Goal: Task Accomplishment & Management: Manage account settings

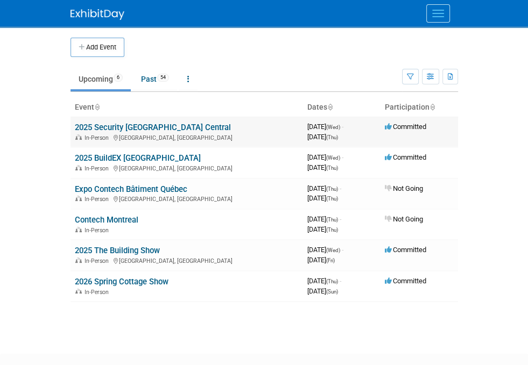
click at [77, 123] on link "2025 Security [GEOGRAPHIC_DATA] Central" at bounding box center [153, 128] width 156 height 10
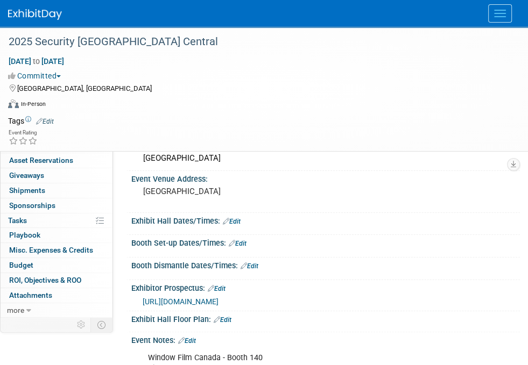
click at [90, 135] on link "0 Staff 0" at bounding box center [57, 131] width 112 height 15
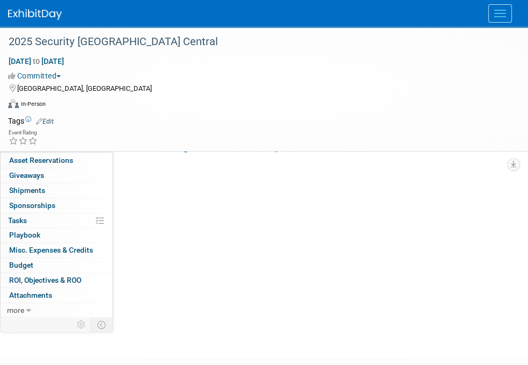
click at [86, 149] on link "0 Travel Reservations 0" at bounding box center [57, 145] width 112 height 15
click at [83, 161] on link "0 Asset Reservations 0" at bounding box center [57, 160] width 112 height 15
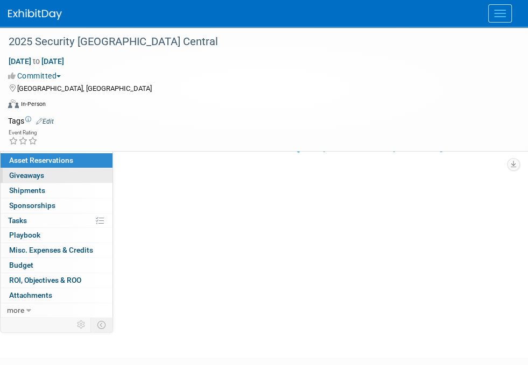
click at [80, 172] on link "0 Giveaways 0" at bounding box center [57, 175] width 112 height 15
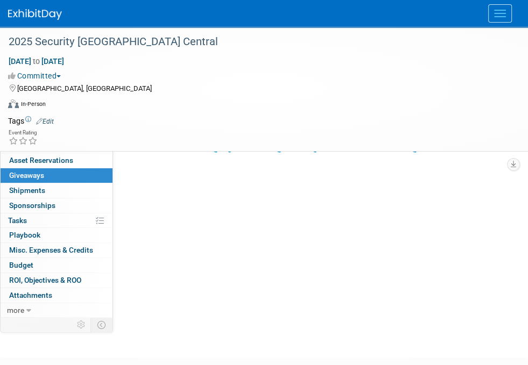
click at [56, 113] on link "Booth" at bounding box center [57, 116] width 112 height 15
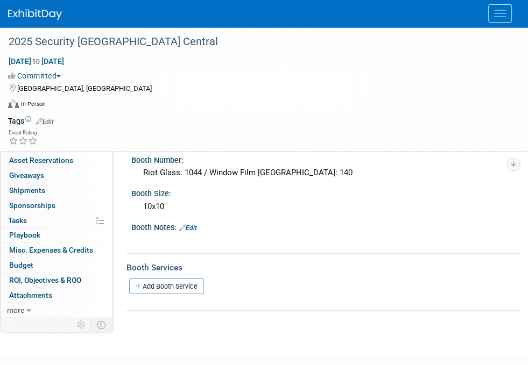
click at [58, 98] on span "Event Information" at bounding box center [39, 100] width 60 height 9
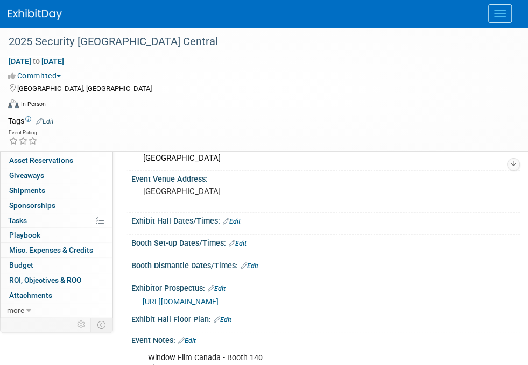
click at [252, 214] on div "Exhibit Hall Dates/Times: Edit" at bounding box center [325, 220] width 389 height 14
click at [239, 218] on link "Edit" at bounding box center [232, 222] width 18 height 8
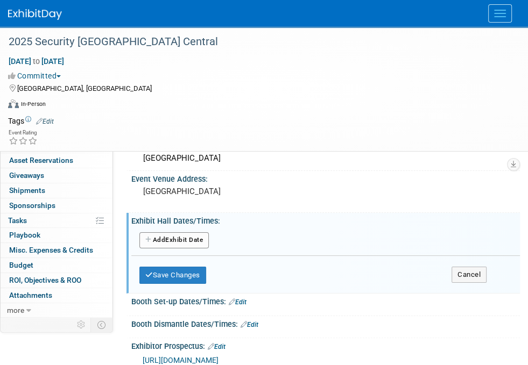
click at [184, 236] on button "Add Another Exhibit Date" at bounding box center [173, 240] width 69 height 16
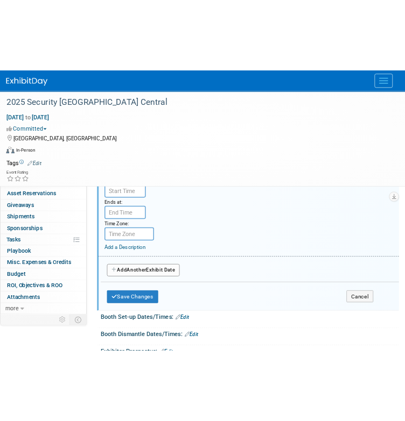
scroll to position [154, 0]
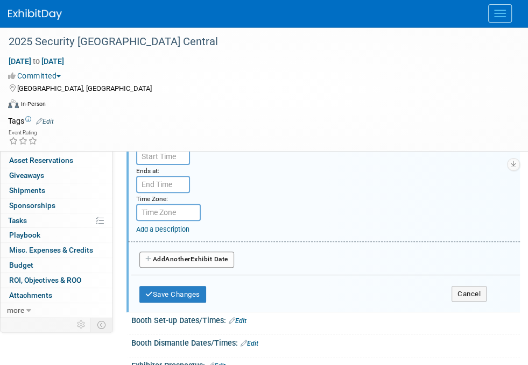
type input "[URL][DOMAIN_NAME]"
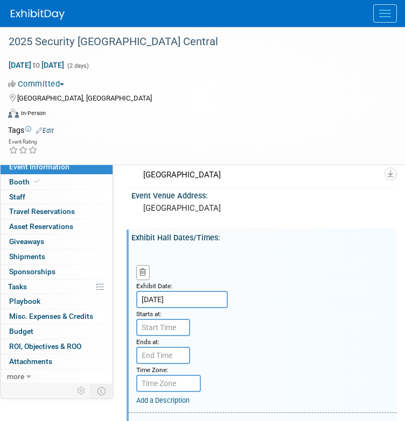
scroll to position [50, 0]
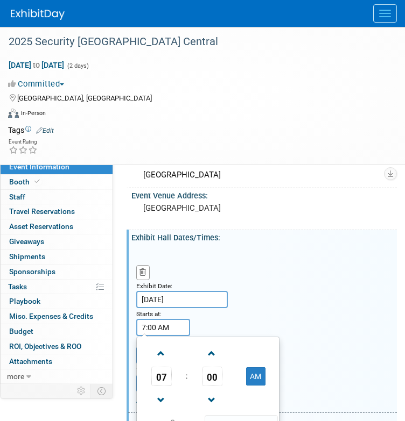
click at [155, 320] on input "7:00 AM" at bounding box center [163, 327] width 54 height 17
click at [160, 365] on span "07" at bounding box center [161, 376] width 20 height 19
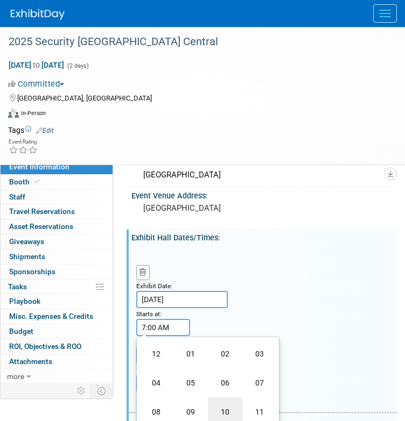
click at [222, 365] on td "10" at bounding box center [225, 412] width 34 height 29
type input "10:00 AM"
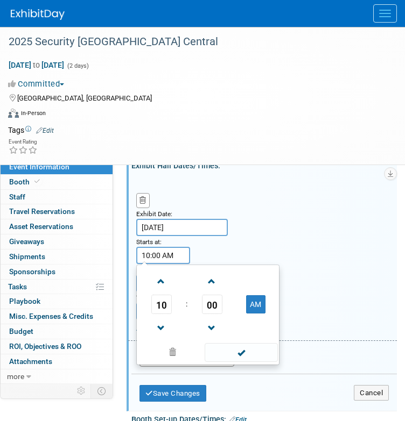
scroll to position [122, 0]
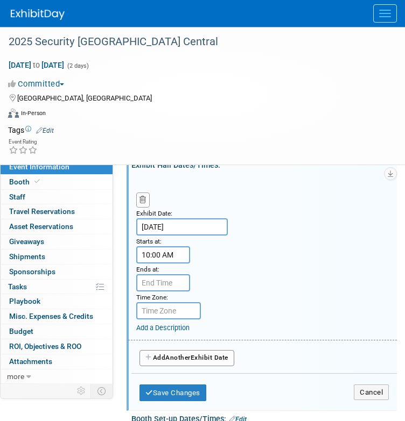
click at [349, 270] on div "Exhibit Date: [DATE] Starts at: 10:00 AM Ends at: Time Zone: Apply to all Add a…" at bounding box center [262, 257] width 269 height 165
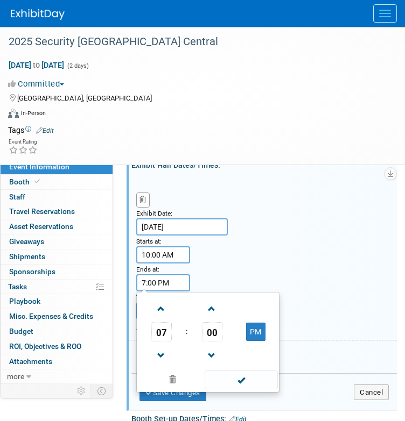
click at [145, 277] on input "7:00 PM" at bounding box center [163, 282] width 54 height 17
click at [165, 351] on span at bounding box center [161, 356] width 19 height 19
type input "5:00 PM"
click at [252, 365] on span at bounding box center [240, 380] width 73 height 19
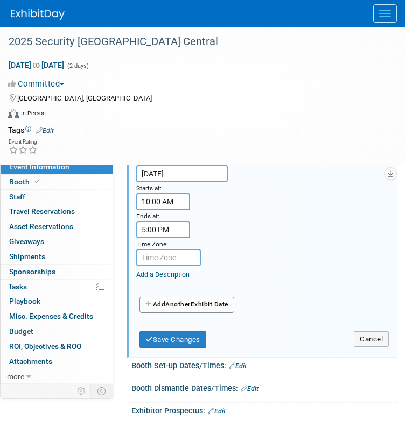
scroll to position [176, 0]
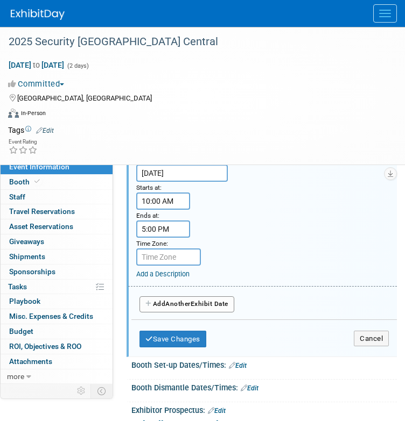
click at [167, 299] on button "Add Another Exhibit Date" at bounding box center [186, 304] width 95 height 16
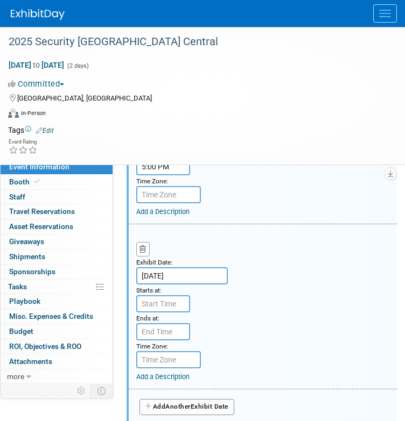
scroll to position [252, 0]
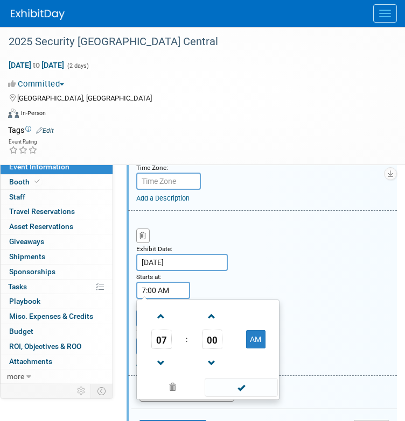
click at [140, 284] on input "7:00 AM" at bounding box center [163, 290] width 54 height 17
click at [161, 338] on span "07" at bounding box center [161, 339] width 20 height 19
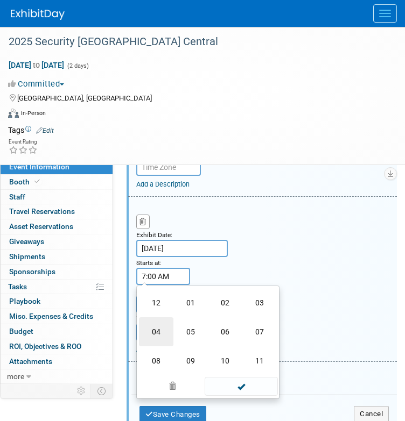
scroll to position [285, 0]
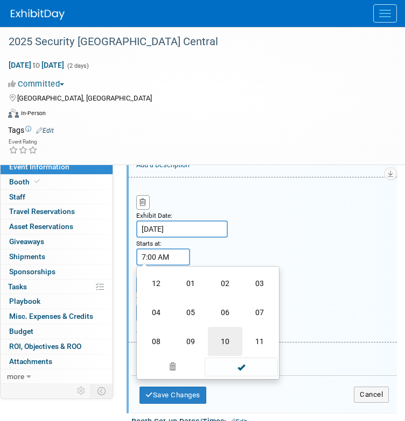
click at [235, 338] on td "10" at bounding box center [225, 341] width 34 height 29
type input "10:00 AM"
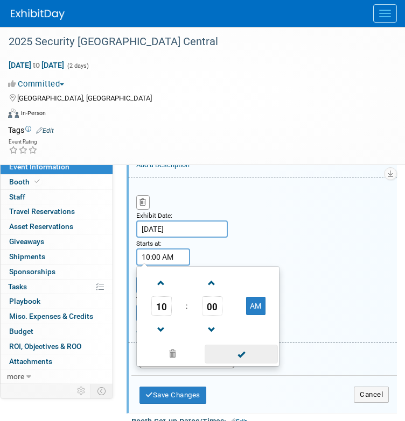
click at [242, 349] on span at bounding box center [240, 354] width 73 height 19
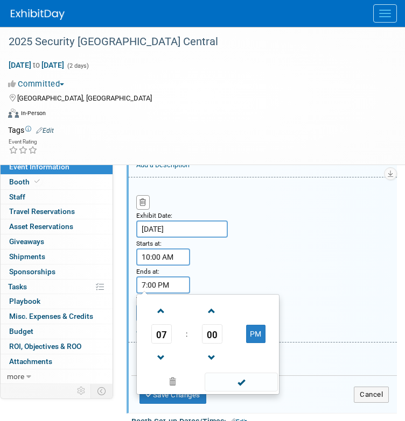
click at [165, 281] on input "7:00 PM" at bounding box center [163, 285] width 54 height 17
click at [160, 350] on span at bounding box center [161, 358] width 19 height 19
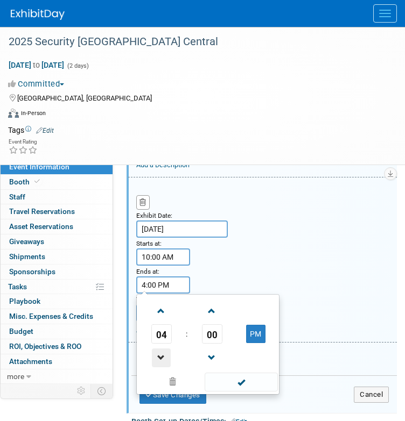
type input "3:00 PM"
click at [249, 365] on span at bounding box center [240, 382] width 73 height 19
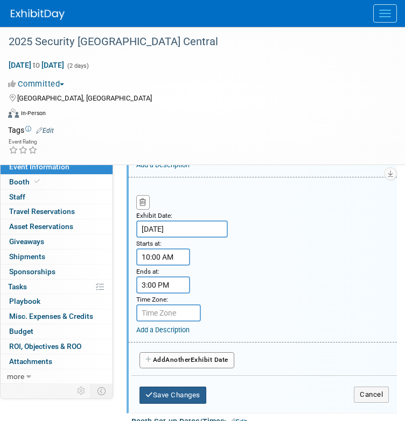
click at [168, 365] on button "Save Changes" at bounding box center [172, 395] width 67 height 17
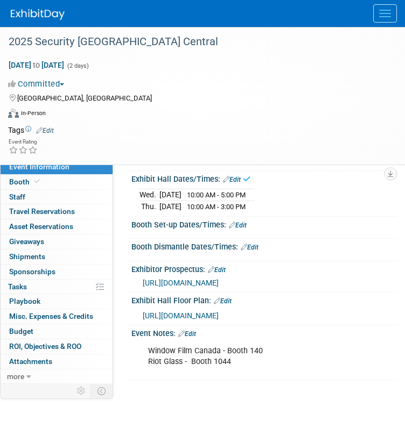
scroll to position [108, 0]
click at [243, 224] on link "Edit" at bounding box center [238, 226] width 18 height 8
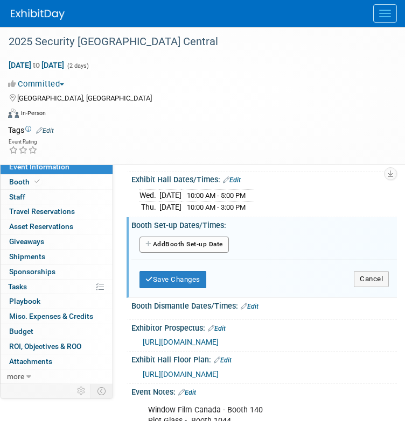
click at [165, 243] on button "Add Another Booth Set-up Date" at bounding box center [183, 245] width 89 height 16
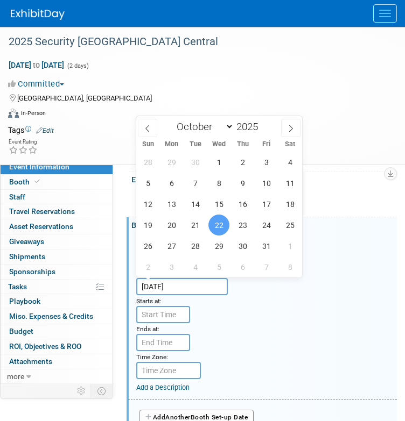
click at [189, 286] on input "[DATE]" at bounding box center [181, 286] width 91 height 17
click at [190, 221] on span "21" at bounding box center [195, 225] width 21 height 21
type input "[DATE]"
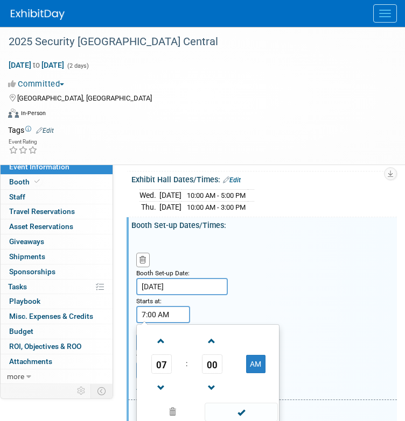
click at [166, 316] on input "7:00 AM" at bounding box center [163, 314] width 54 height 17
click at [159, 338] on span at bounding box center [161, 341] width 19 height 19
type input "8:00 AM"
click at [222, 365] on span at bounding box center [240, 412] width 73 height 19
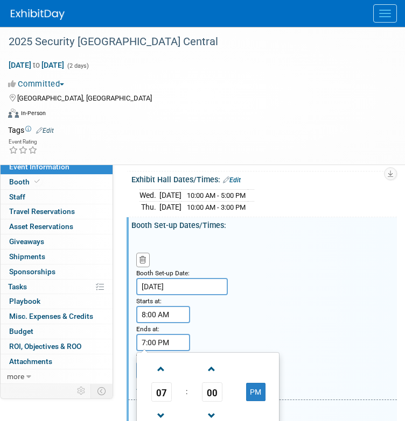
click at [174, 334] on input "7:00 PM" at bounding box center [163, 342] width 54 height 17
click at [158, 365] on span at bounding box center [161, 416] width 19 height 19
type input "5:00 PM"
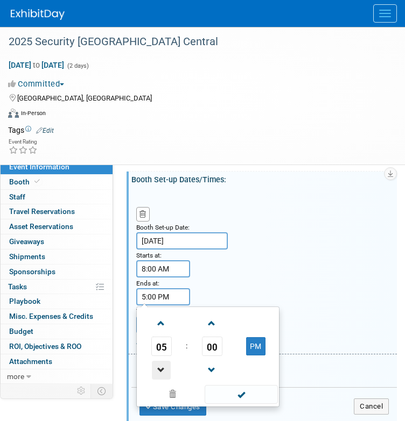
scroll to position [156, 0]
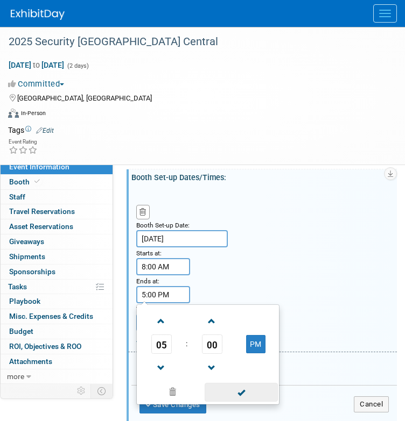
click at [231, 365] on span at bounding box center [240, 392] width 73 height 19
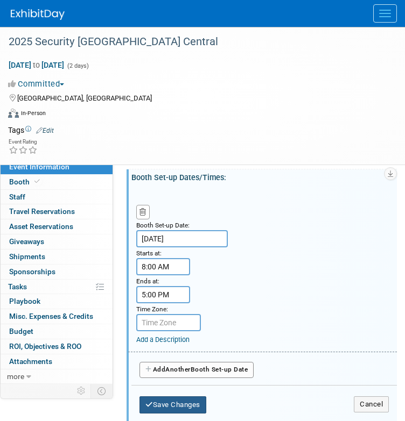
click at [169, 365] on button "Save Changes" at bounding box center [172, 405] width 67 height 17
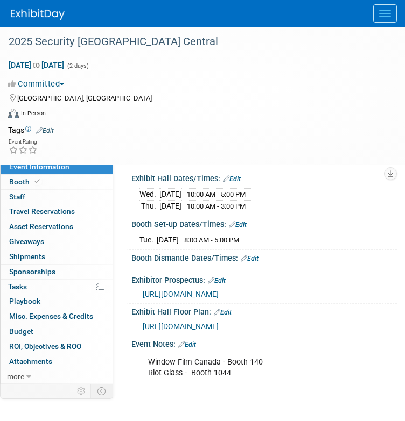
scroll to position [108, 0]
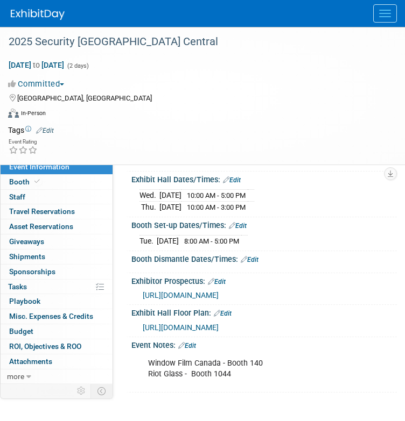
click at [254, 256] on link "Edit" at bounding box center [250, 260] width 18 height 8
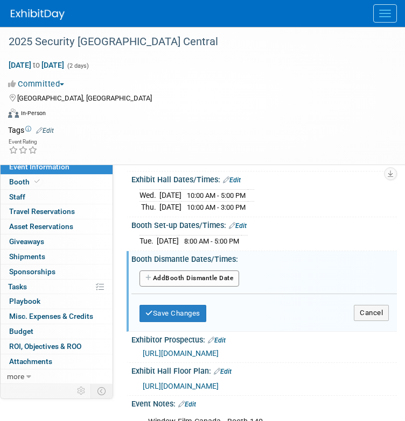
click at [164, 272] on button "Add Another Booth Dismantle Date" at bounding box center [189, 279] width 100 height 16
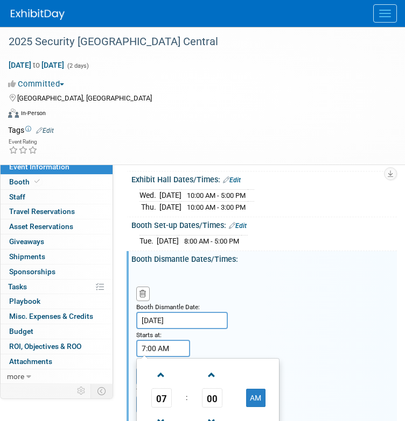
click at [150, 342] on input "7:00 AM" at bounding box center [163, 348] width 54 height 17
click at [163, 365] on span at bounding box center [161, 422] width 19 height 19
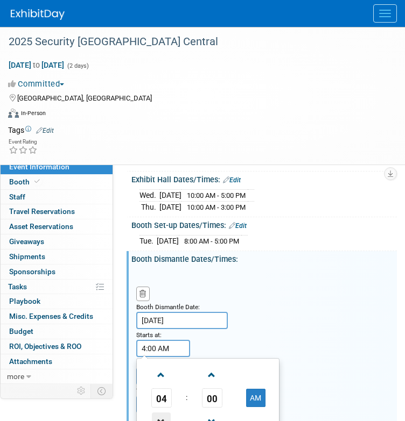
type input "3:00 AM"
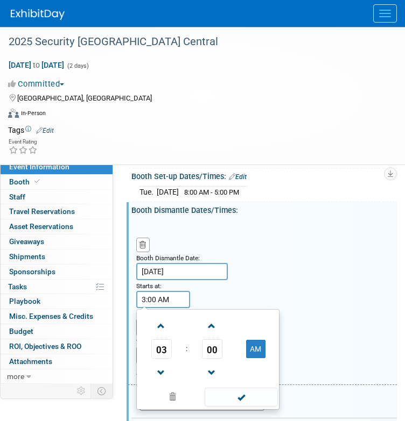
scroll to position [157, 0]
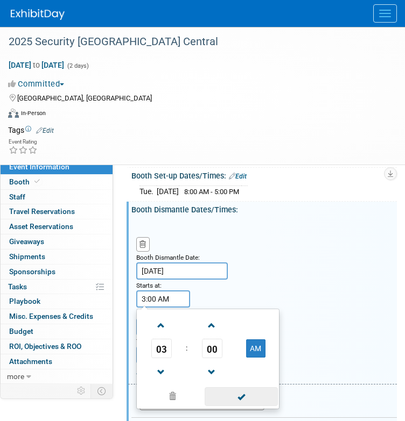
click at [246, 365] on span at bounding box center [240, 396] width 73 height 19
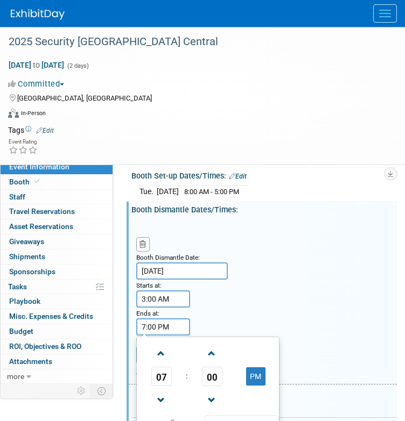
click at [157, 319] on input "7:00 PM" at bounding box center [163, 327] width 54 height 17
click at [158, 347] on span at bounding box center [161, 353] width 19 height 19
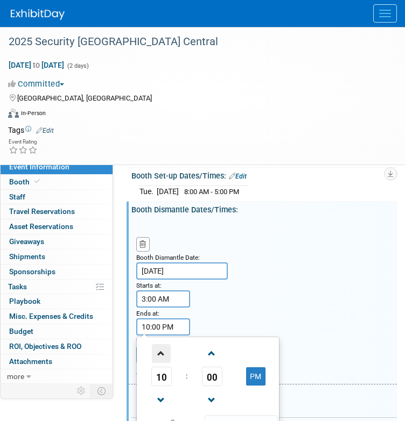
type input "11:00 PM"
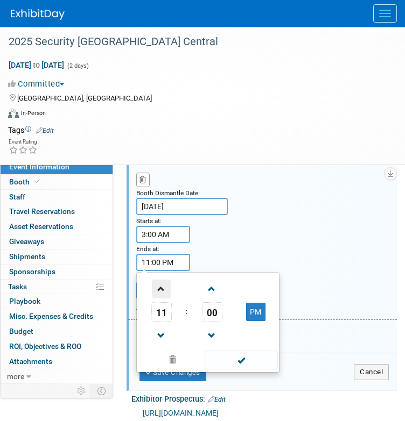
scroll to position [223, 0]
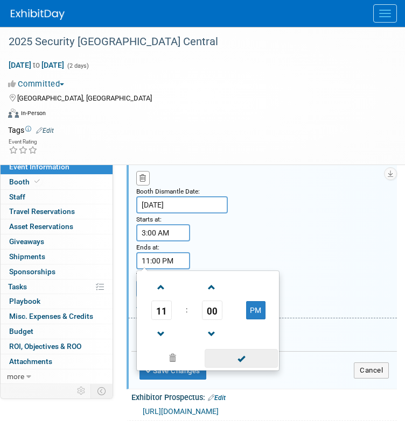
click at [217, 351] on span at bounding box center [240, 358] width 73 height 19
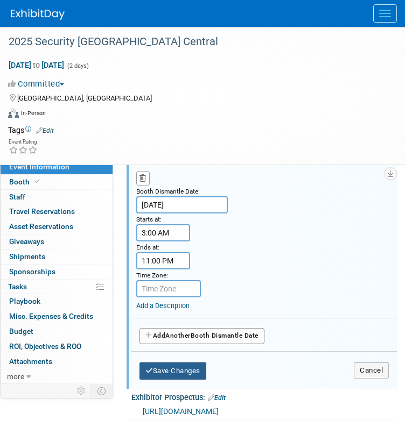
click at [185, 365] on button "Save Changes" at bounding box center [172, 371] width 67 height 17
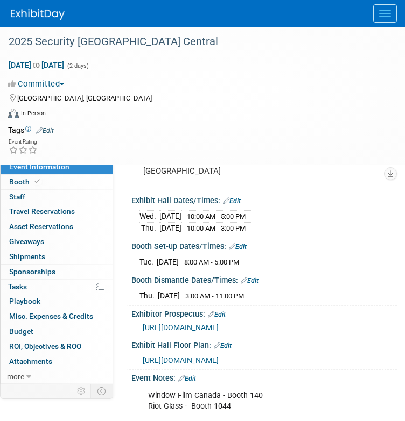
scroll to position [86, 0]
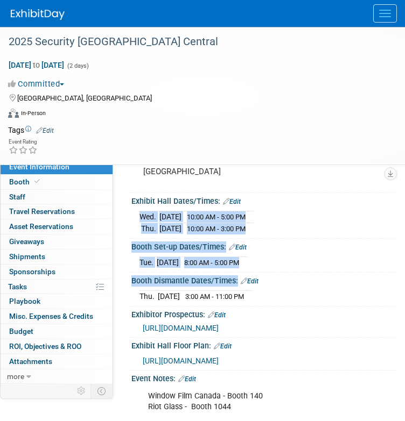
drag, startPoint x: 284, startPoint y: 297, endPoint x: 133, endPoint y: 213, distance: 172.7
click at [133, 213] on div "Event Website: Edit [URL][DOMAIN_NAME] Event Venue Name: [GEOGRAPHIC_DATA]" at bounding box center [258, 256] width 259 height 341
copy div "[DATE] 10:00 AM - 5:00 PM [DATE] 10:00 AM - 3:00 PM Save Changes Cancel Booth S…"
click at [283, 294] on div "[DATE] 3:00 AM - 11:00 PM" at bounding box center [263, 295] width 249 height 15
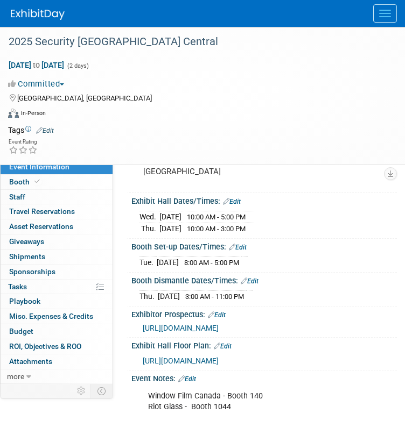
drag, startPoint x: 283, startPoint y: 294, endPoint x: 131, endPoint y: 200, distance: 178.4
click at [131, 200] on div "Event Website: Edit [URL][DOMAIN_NAME] Event Venue Name: [GEOGRAPHIC_DATA]" at bounding box center [258, 256] width 259 height 341
copy div "Exhibit Hall Dates/Times: Edit [DATE] 10:00 AM - 5:00 PM [DATE] 10:00 AM - 3:00…"
